Goal: Information Seeking & Learning: Learn about a topic

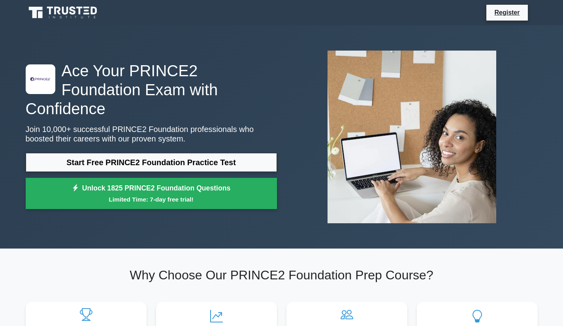
click at [86, 153] on link "Start Free PRINCE2 Foundation Practice Test" at bounding box center [151, 162] width 251 height 19
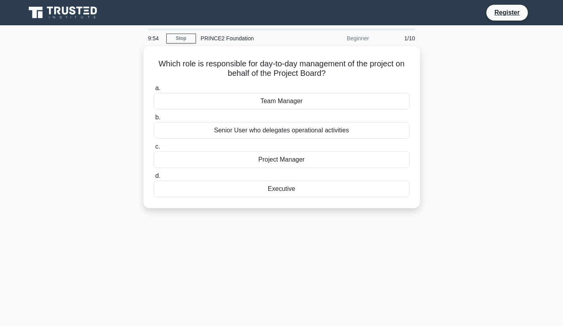
click at [271, 158] on div "Project Manager" at bounding box center [282, 159] width 256 height 17
click at [154, 149] on input "c. Project Manager" at bounding box center [154, 146] width 0 height 5
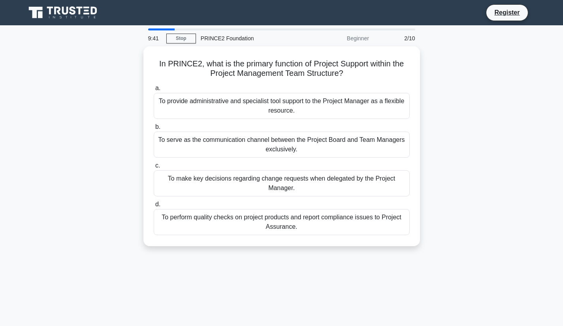
click at [253, 111] on div "To provide administrative and specialist tool support to the Project Manager as…" at bounding box center [282, 106] width 256 height 26
click at [154, 91] on input "a. To provide administrative and specialist tool support to the Project Manager…" at bounding box center [154, 88] width 0 height 5
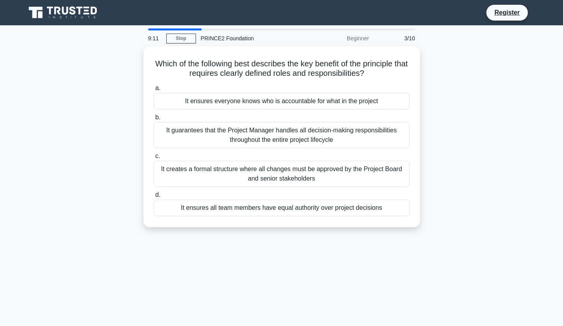
click at [244, 100] on div "It ensures everyone knows who is accountable for what in the project" at bounding box center [282, 101] width 256 height 17
click at [154, 91] on input "a. It ensures everyone knows who is accountable for what in the project" at bounding box center [154, 88] width 0 height 5
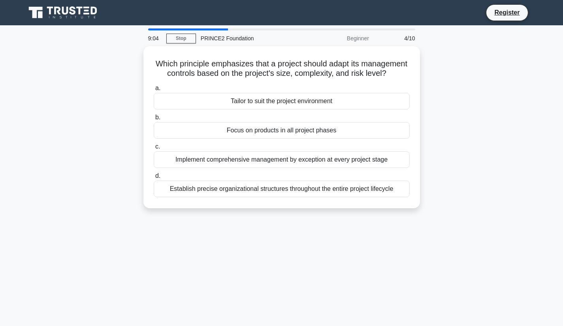
click at [191, 108] on div "Tailor to suit the project environment" at bounding box center [282, 101] width 256 height 17
click at [154, 91] on input "a. Tailor to suit the project environment" at bounding box center [154, 88] width 0 height 5
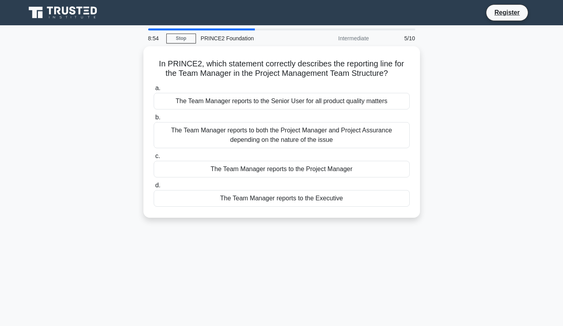
click at [237, 166] on div "The Team Manager reports to the Project Manager" at bounding box center [282, 169] width 256 height 17
click at [154, 159] on input "c. The Team Manager reports to the Project Manager" at bounding box center [154, 156] width 0 height 5
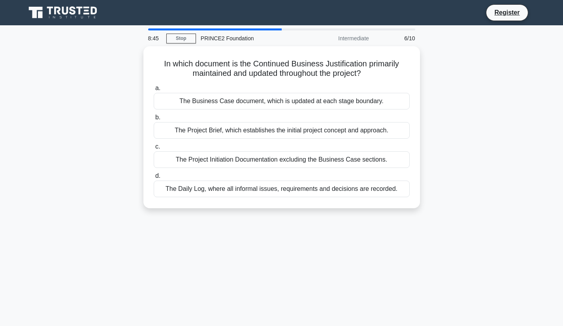
click at [237, 99] on div "The Business Case document, which is updated at each stage boundary." at bounding box center [282, 101] width 256 height 17
click at [154, 91] on input "a. The Business Case document, which is updated at each stage boundary." at bounding box center [154, 88] width 0 height 5
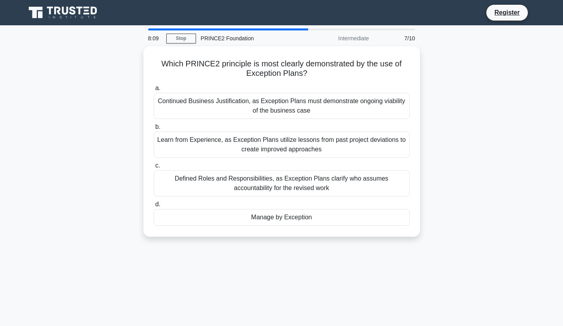
click at [233, 214] on div "Manage by Exception" at bounding box center [282, 217] width 256 height 17
click at [154, 207] on input "d. Manage by Exception" at bounding box center [154, 204] width 0 height 5
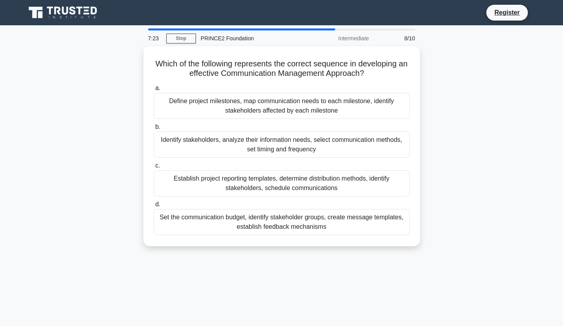
click at [218, 137] on div "Identify stakeholders, analyze their information needs, select communication me…" at bounding box center [282, 145] width 256 height 26
click at [154, 130] on input "b. Identify stakeholders, analyze their information needs, select communication…" at bounding box center [154, 126] width 0 height 5
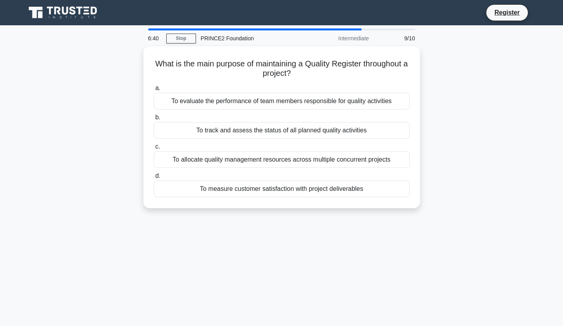
click at [230, 192] on div "To measure customer satisfaction with project deliverables" at bounding box center [282, 189] width 256 height 17
click at [154, 179] on input "d. To measure customer satisfaction with project deliverables" at bounding box center [154, 175] width 0 height 5
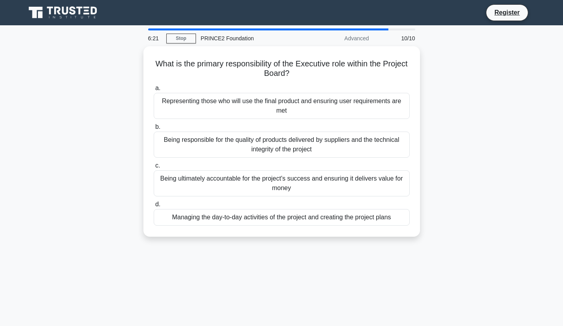
click at [228, 182] on div "Being ultimately accountable for the project's success and ensuring it delivers…" at bounding box center [282, 183] width 256 height 26
click at [154, 168] on input "c. Being ultimately accountable for the project's success and ensuring it deliv…" at bounding box center [154, 165] width 0 height 5
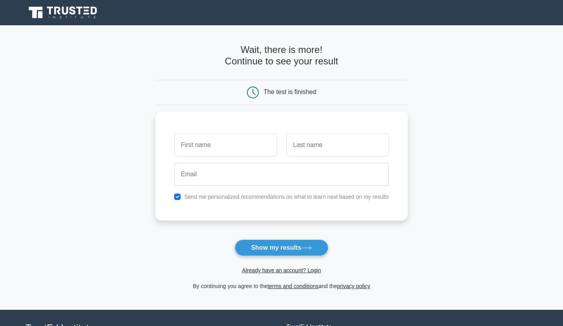
click at [272, 256] on div "Already have an account? Login" at bounding box center [281, 265] width 252 height 19
click at [296, 252] on button "Show my results" at bounding box center [281, 247] width 93 height 17
type input "Max"
click at [255, 245] on button "Show my results" at bounding box center [281, 247] width 93 height 17
type input "Perissat"
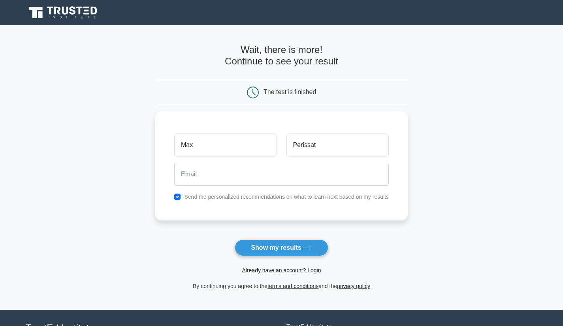
click at [261, 244] on button "Show my results" at bounding box center [281, 247] width 93 height 17
click at [177, 196] on input "checkbox" at bounding box center [177, 197] width 6 height 6
checkbox input "false"
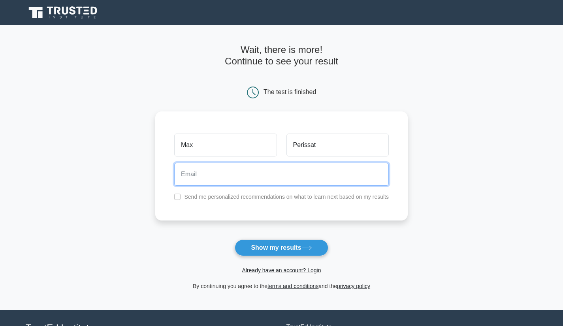
click at [231, 168] on input "email" at bounding box center [281, 174] width 214 height 23
type input "maximilien.perissat@gmail.com"
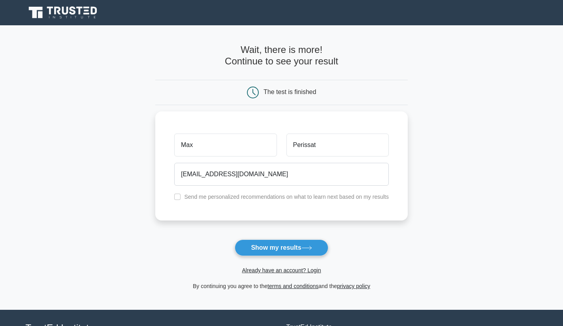
click at [254, 250] on button "Show my results" at bounding box center [281, 247] width 93 height 17
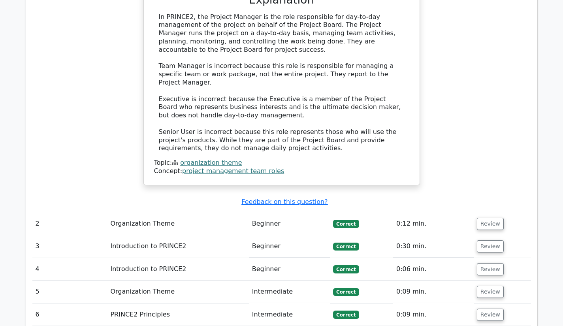
scroll to position [800, 0]
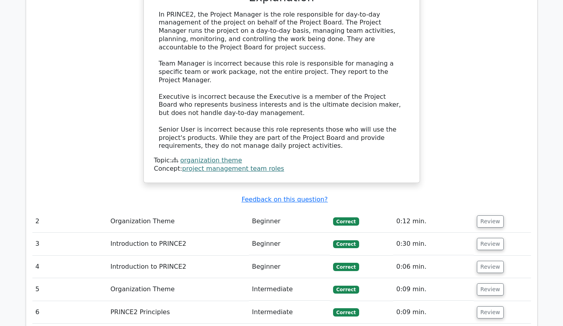
click at [216, 210] on td "Organization Theme" at bounding box center [177, 221] width 141 height 23
click at [206, 210] on td "Organization Theme" at bounding box center [177, 221] width 141 height 23
click at [490, 215] on button "Review" at bounding box center [490, 221] width 27 height 12
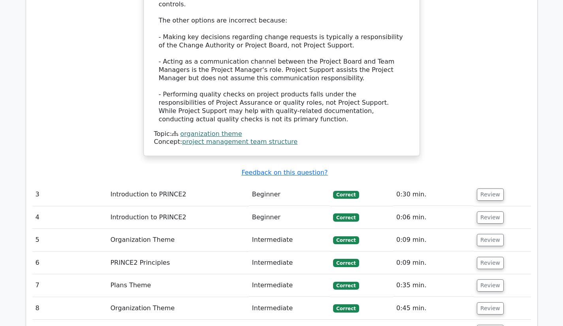
scroll to position [1303, 0]
click at [482, 188] on button "Review" at bounding box center [490, 194] width 27 height 12
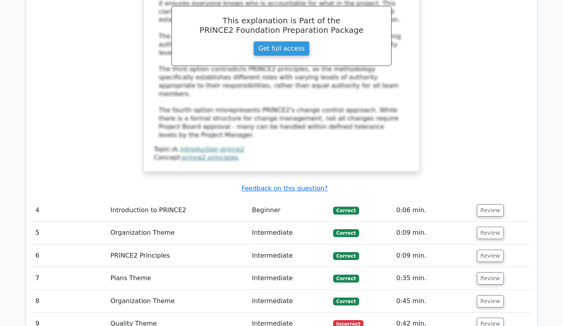
scroll to position [1705, 0]
click at [488, 204] on button "Review" at bounding box center [490, 210] width 27 height 12
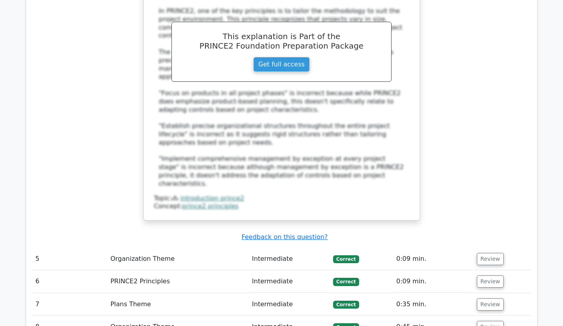
scroll to position [2112, 0]
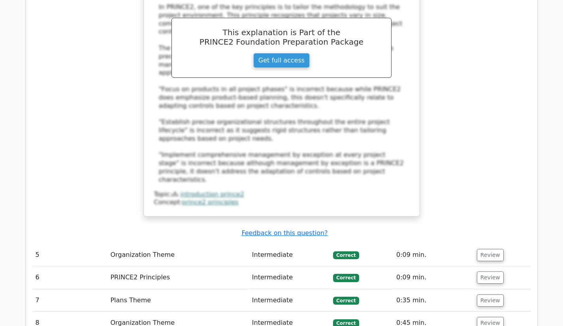
click at [484, 249] on button "Review" at bounding box center [490, 255] width 27 height 12
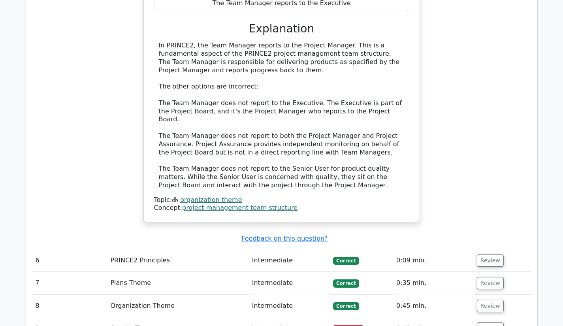
scroll to position [2526, 0]
click at [485, 254] on button "Review" at bounding box center [490, 260] width 27 height 12
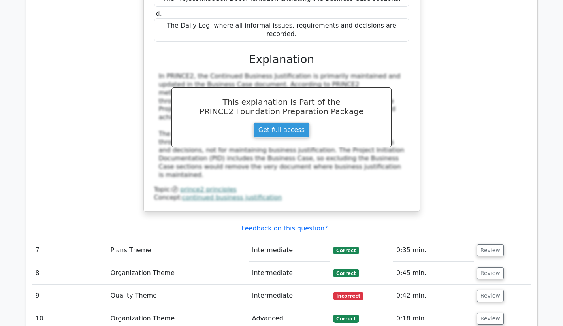
scroll to position [2913, 0]
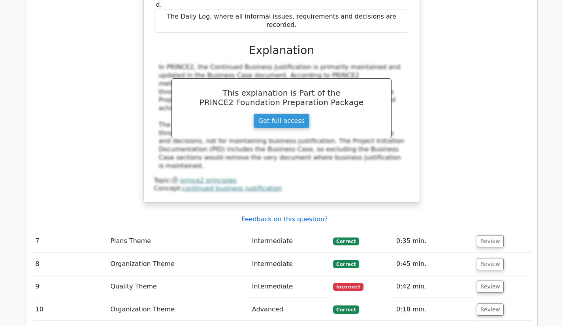
click at [483, 235] on button "Review" at bounding box center [490, 241] width 27 height 12
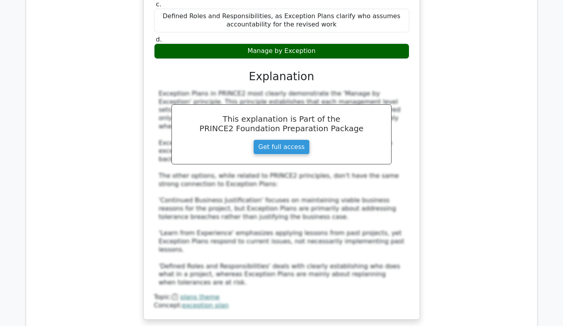
scroll to position [3281, 0]
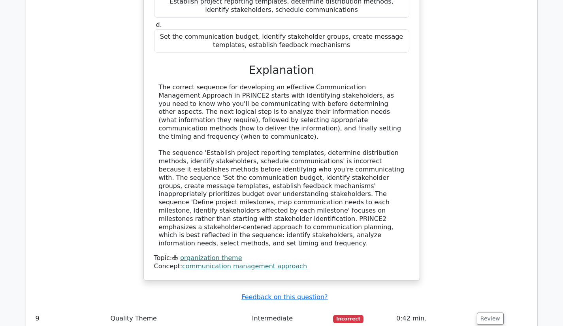
scroll to position [3762, 0]
click at [487, 312] on button "Review" at bounding box center [490, 318] width 27 height 12
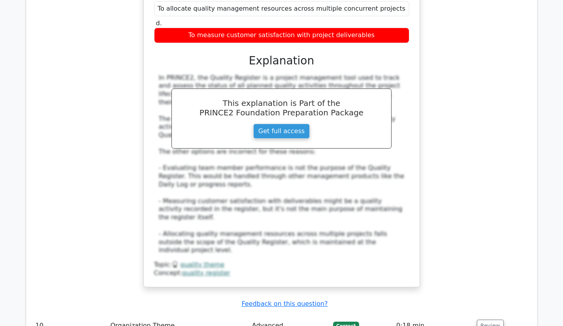
scroll to position [4198, 0]
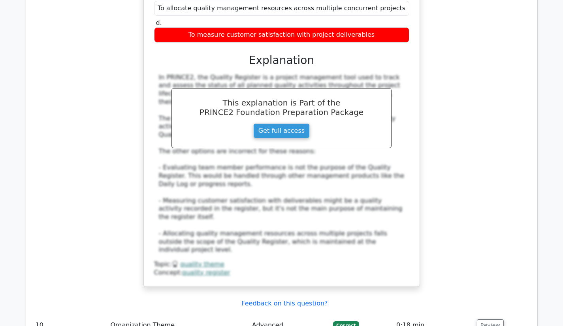
click at [483, 319] on button "Review" at bounding box center [490, 325] width 27 height 12
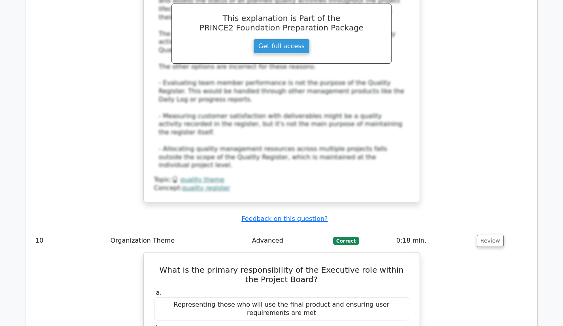
scroll to position [4283, 0]
